Goal: Navigation & Orientation: Find specific page/section

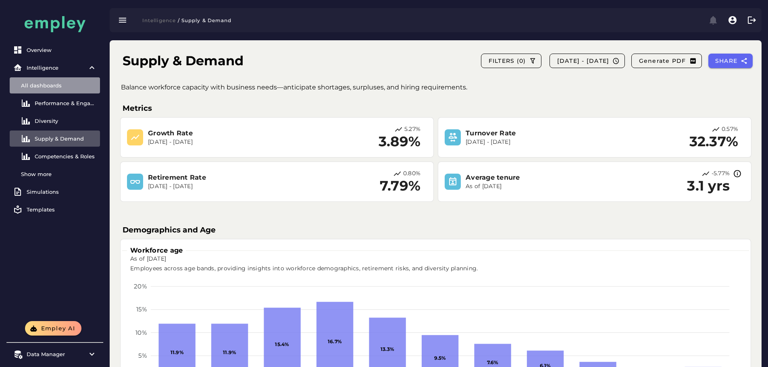
click at [54, 84] on div "All dashboards" at bounding box center [59, 85] width 76 height 6
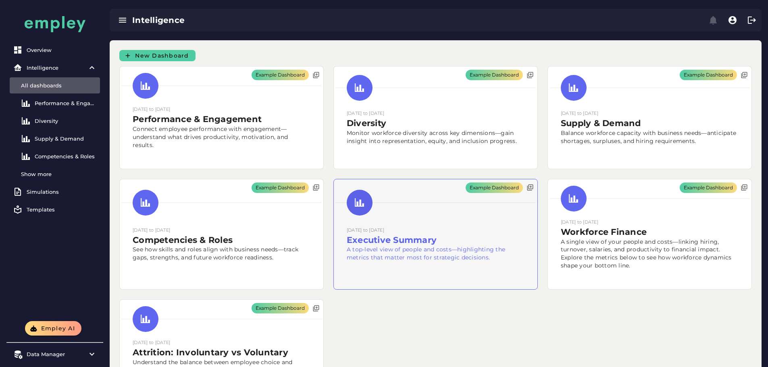
click at [334, 251] on div "Example Dashboard" at bounding box center [436, 234] width 204 height 110
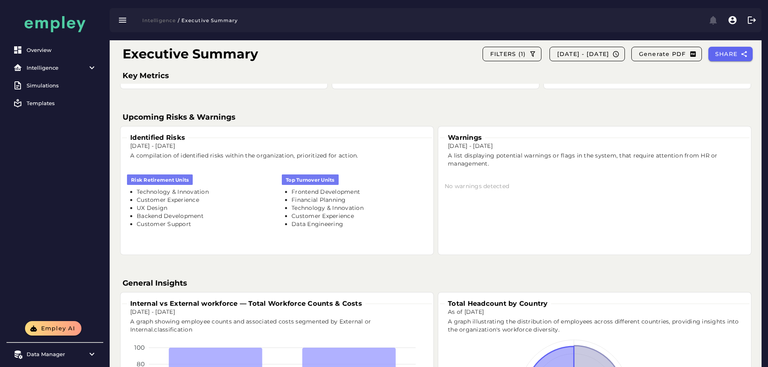
scroll to position [363, 0]
